Goal: Information Seeking & Learning: Learn about a topic

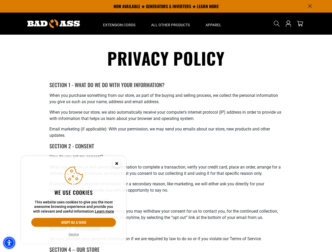
click at [9, 243] on img "Accessibility Menu" at bounding box center [9, 244] width 12 height 12
